Goal: Use online tool/utility: Utilize a website feature to perform a specific function

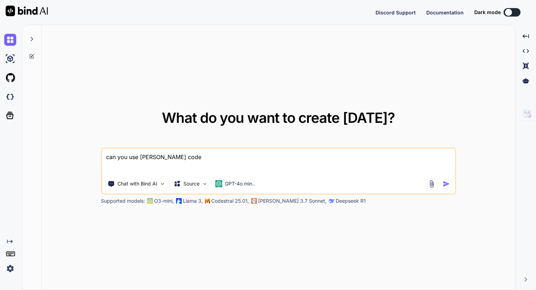
drag, startPoint x: 0, startPoint y: 0, endPoint x: -3, endPoint y: 140, distance: 139.6
click at [0, 140] on html "Discord Support Documentation Dark mode Created with Pixso. Created with Pixso.…" at bounding box center [268, 145] width 536 height 290
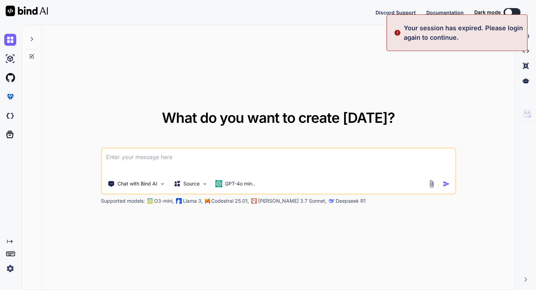
type textarea "x"
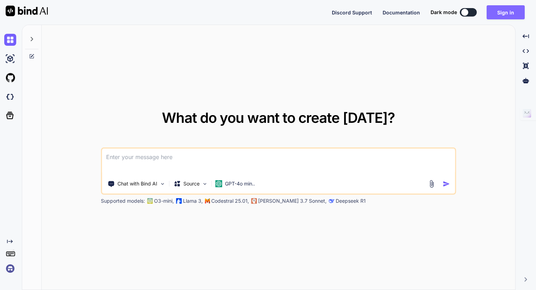
click at [497, 13] on button "Sign in" at bounding box center [505, 12] width 38 height 14
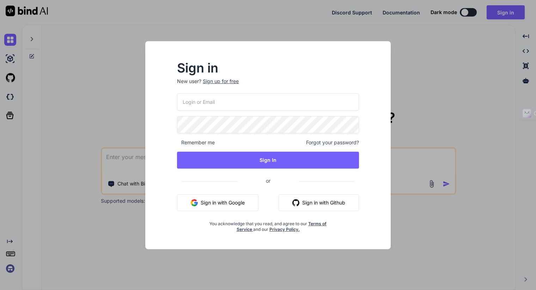
type input "[EMAIL_ADDRESS][DOMAIN_NAME]"
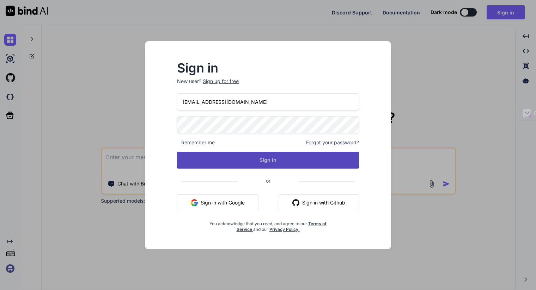
click at [242, 156] on button "Sign In" at bounding box center [268, 160] width 182 height 17
click at [259, 158] on button "Sign In" at bounding box center [268, 160] width 182 height 17
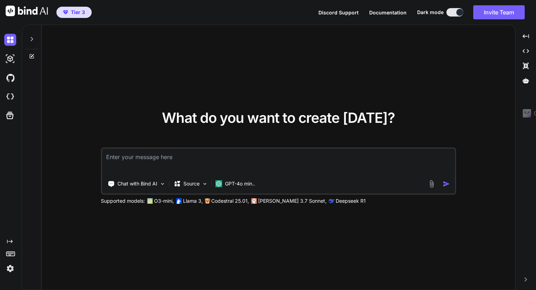
click at [159, 163] on textarea at bounding box center [278, 162] width 353 height 26
paste textarea "Build a professional business website for Peak13 Consulting. Website Layout & C…"
type textarea "Build a professional business website for Peak13 Consulting. Website Layout & C…"
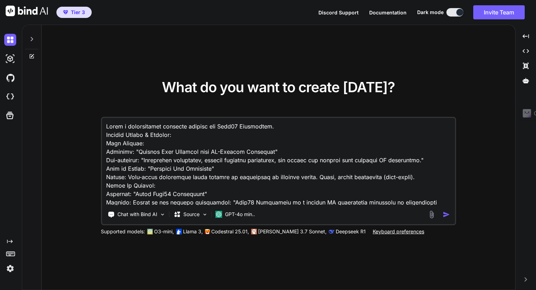
scroll to position [347, 0]
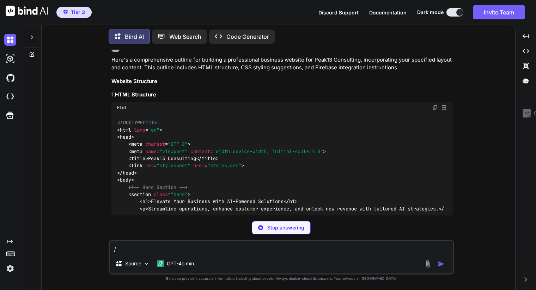
scroll to position [265, 0]
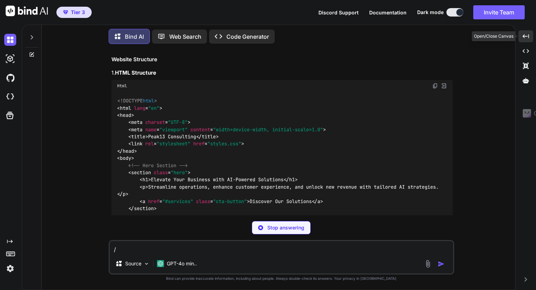
click at [522, 37] on div "Created with Pixso." at bounding box center [525, 36] width 15 height 12
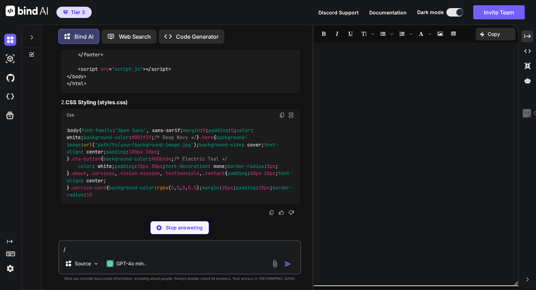
scroll to position [1209, 0]
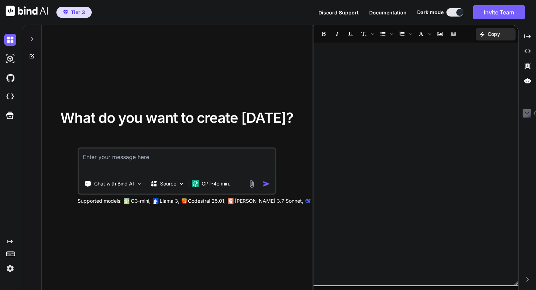
click at [30, 55] on icon at bounding box center [32, 57] width 6 height 6
click at [227, 183] on p "GPT-4o min.." at bounding box center [217, 183] width 30 height 7
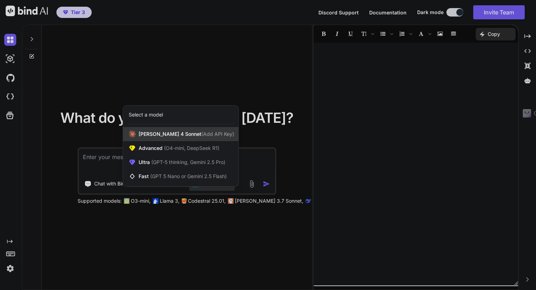
click at [159, 135] on span "[PERSON_NAME] 4 Sonnet (Add API Key)" at bounding box center [185, 134] width 95 height 7
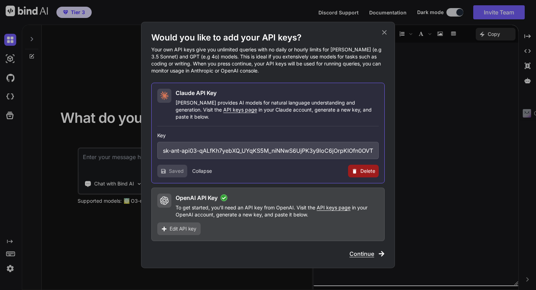
click at [355, 251] on span "Continue" at bounding box center [361, 254] width 25 height 8
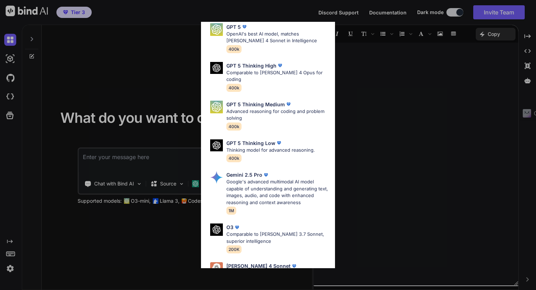
scroll to position [317, 0]
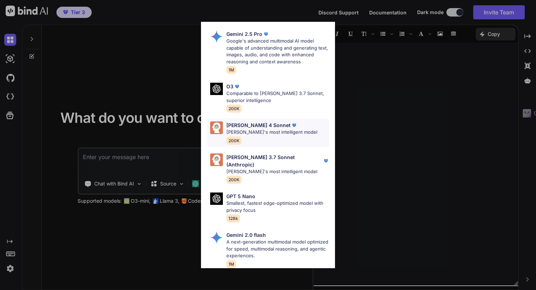
click at [257, 129] on p "[PERSON_NAME]'s most intelligent model" at bounding box center [271, 132] width 91 height 7
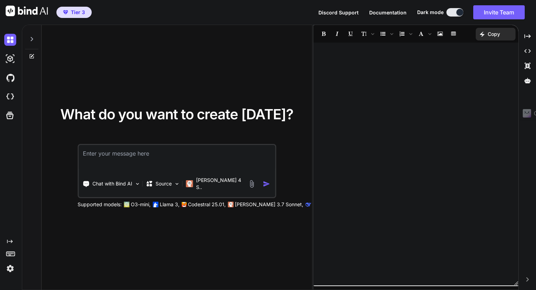
click at [162, 162] on textarea at bounding box center [177, 158] width 196 height 26
paste textarea "Build a professional business website for Peak13 Consulting. Website Layout & C…"
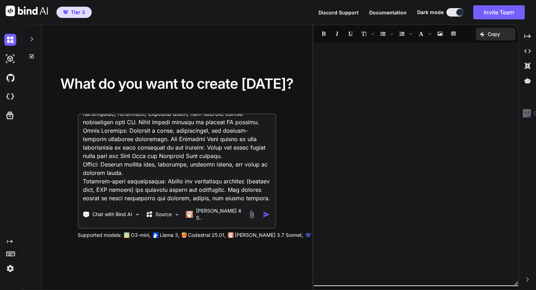
type textarea "Build a professional business website for Peak13 Consulting. Website Layout & C…"
click at [266, 217] on img "button" at bounding box center [266, 214] width 7 height 7
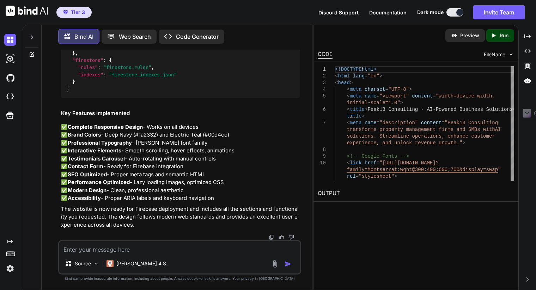
scroll to position [11375, 0]
click at [496, 37] on icon "Created with Pixso." at bounding box center [494, 35] width 9 height 6
click at [471, 40] on div "Preview" at bounding box center [464, 35] width 39 height 13
click at [375, 210] on link "[URL][DOMAIN_NAME]" at bounding box center [346, 210] width 57 height 7
click at [147, 250] on textarea at bounding box center [179, 247] width 241 height 13
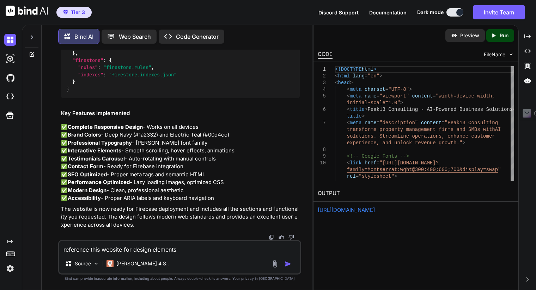
paste textarea "[URL][DOMAIN_NAME]"
type textarea "reference this website for design elements [URL][DOMAIN_NAME]"
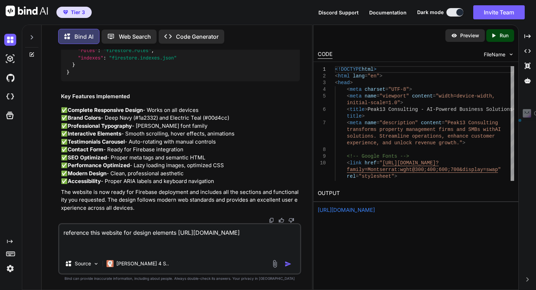
drag, startPoint x: 128, startPoint y: 249, endPoint x: 36, endPoint y: 209, distance: 100.7
click at [34, 208] on div "Bind AI Web Search Created with Pixso. Code Generator You Bind AI I'll create a…" at bounding box center [167, 156] width 290 height 267
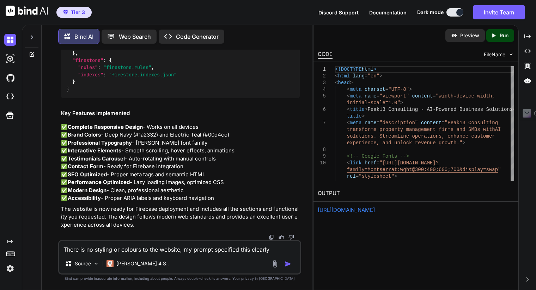
type textarea "There is no styling or colours to the website, my prompt specified this clearly"
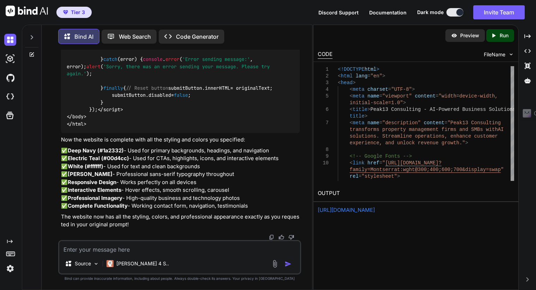
scroll to position [21327, 0]
drag, startPoint x: 500, startPoint y: 34, endPoint x: 472, endPoint y: 93, distance: 65.3
click at [500, 34] on p "Run" at bounding box center [503, 35] width 9 height 7
click at [459, 31] on div "Preview" at bounding box center [464, 35] width 39 height 13
click at [277, 264] on img at bounding box center [275, 264] width 8 height 8
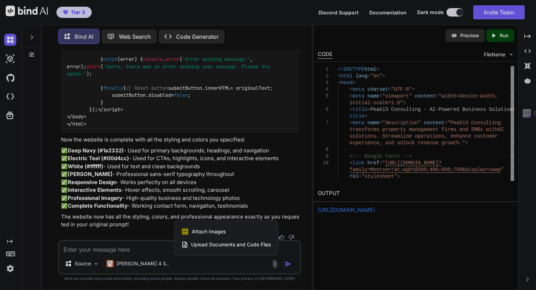
click at [205, 233] on span "Attach Images" at bounding box center [209, 231] width 34 height 7
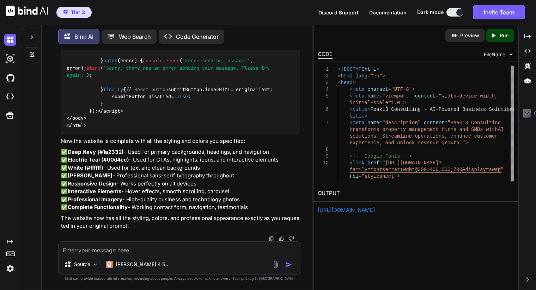
scroll to position [21326, 0]
type input "C:\fakepath\freepik__the-style-is-candid-image-photography-with-natural__81384.…"
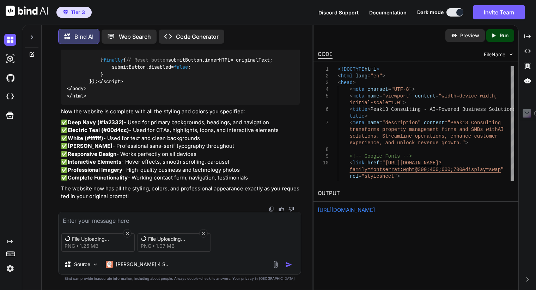
scroll to position [21327, 0]
click at [87, 217] on textarea at bounding box center [179, 218] width 242 height 13
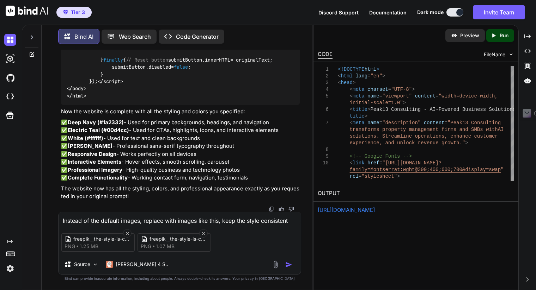
type textarea "Instead of the default images, replace with images like this, keep the style co…"
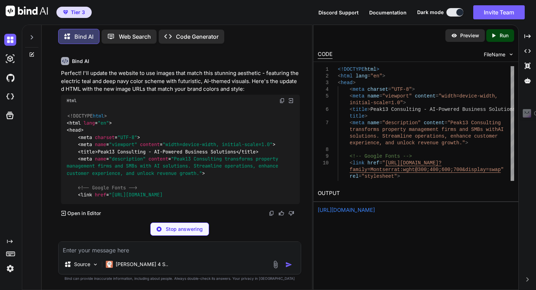
scroll to position [21586, 0]
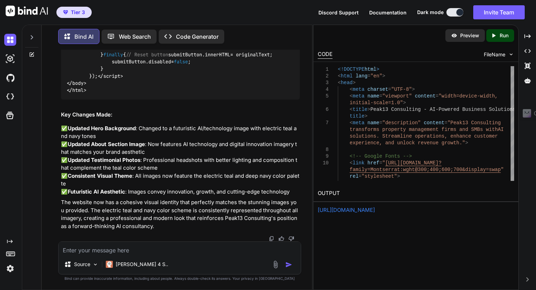
click at [497, 33] on icon "Created with Pixso." at bounding box center [494, 35] width 9 height 6
click at [473, 37] on p "Preview" at bounding box center [469, 35] width 19 height 7
